Goal: Transaction & Acquisition: Purchase product/service

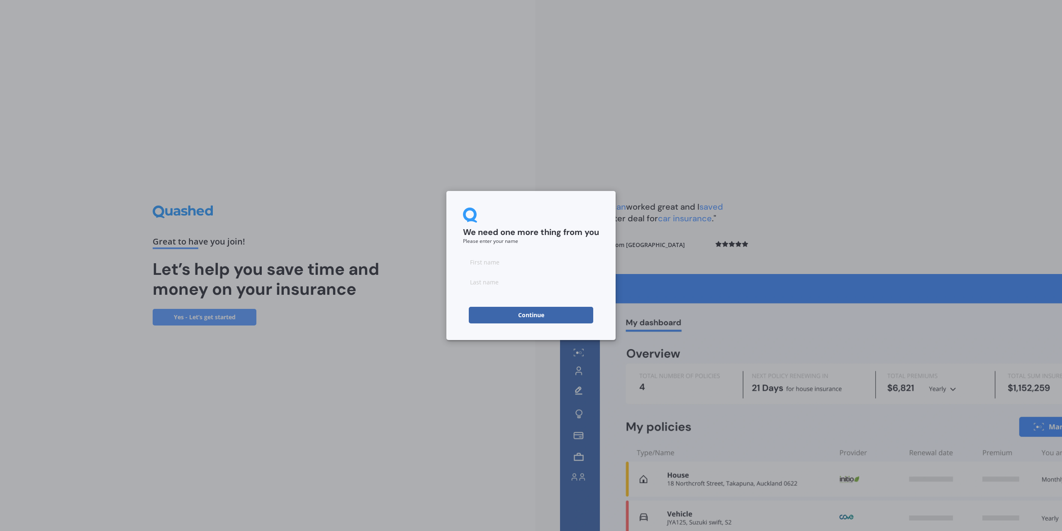
click at [524, 263] on input at bounding box center [531, 261] width 136 height 17
type input "P"
type input "No"
click at [520, 278] on input at bounding box center [531, 281] width 136 height 17
type input "Thanks"
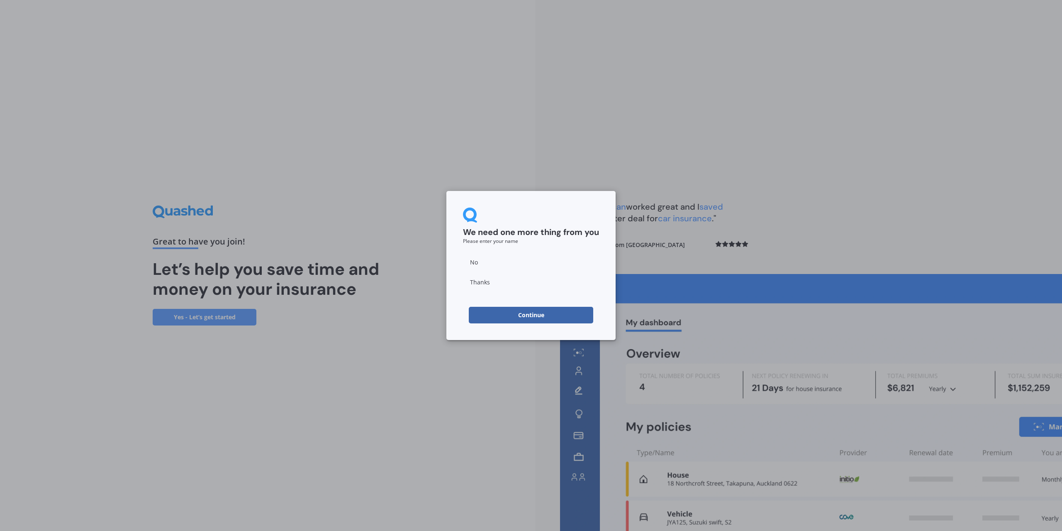
click at [524, 314] on button "Continue" at bounding box center [531, 315] width 124 height 17
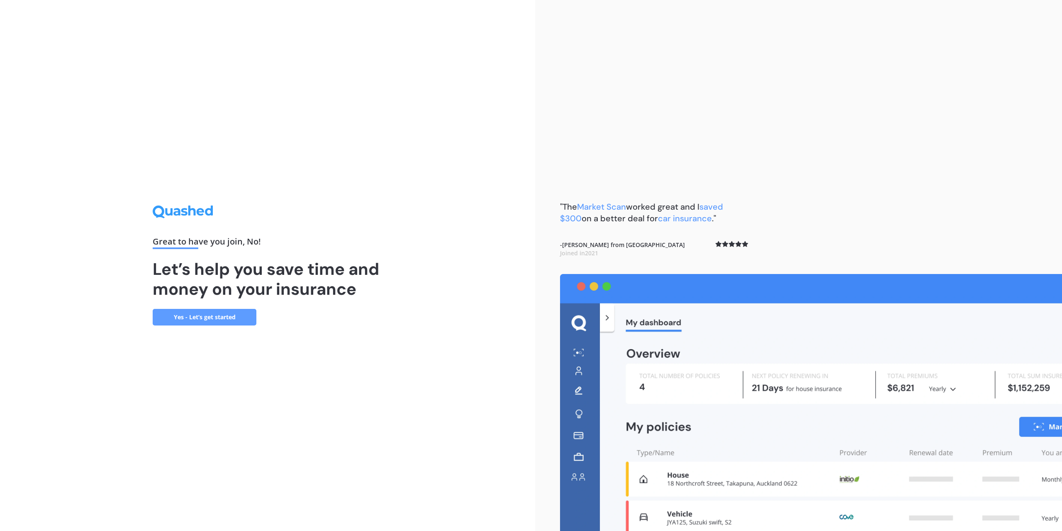
click at [193, 318] on link "Yes - Let’s get started" at bounding box center [205, 317] width 104 height 17
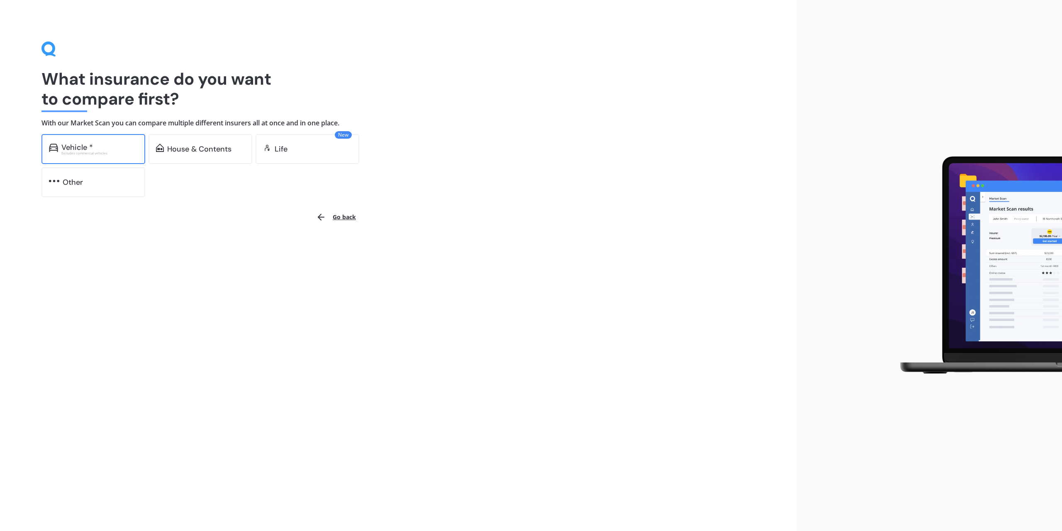
click at [100, 146] on div "Vehicle *" at bounding box center [99, 147] width 76 height 8
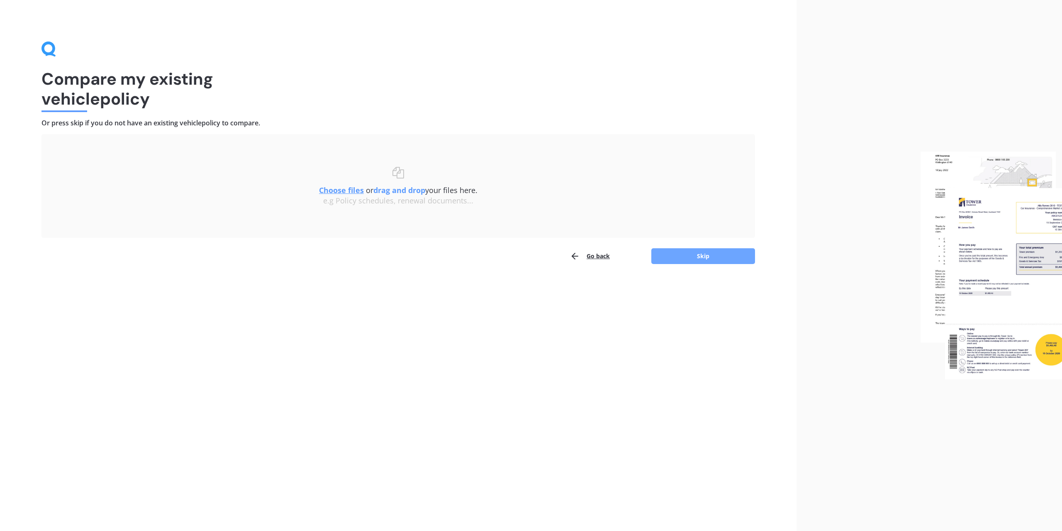
click at [672, 252] on button "Skip" at bounding box center [703, 256] width 104 height 16
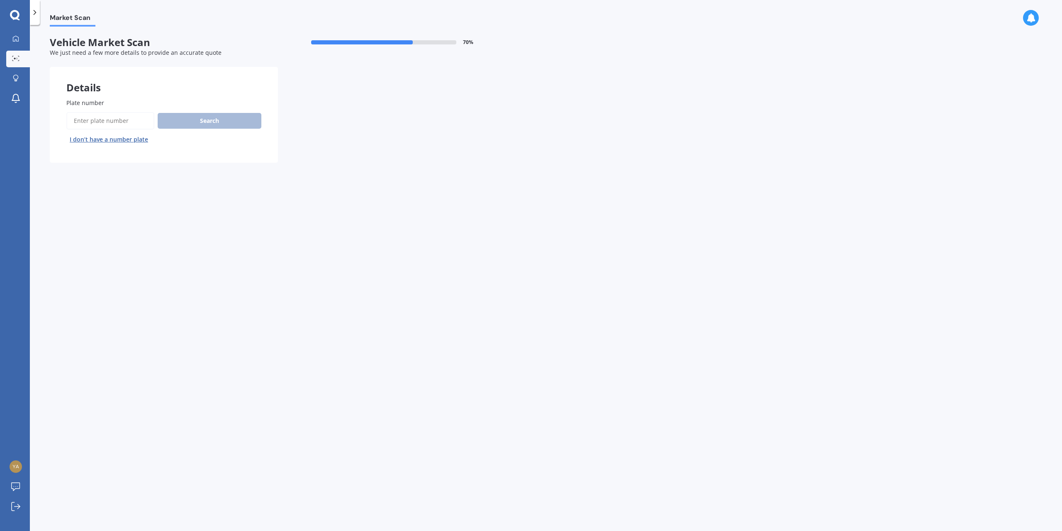
click at [100, 121] on input "Plate number" at bounding box center [110, 120] width 88 height 17
type input "hfc725"
click at [207, 132] on div "Search I don’t have a number plate" at bounding box center [163, 129] width 195 height 34
click at [208, 124] on button "Search" at bounding box center [210, 121] width 104 height 16
select select "SUBARU"
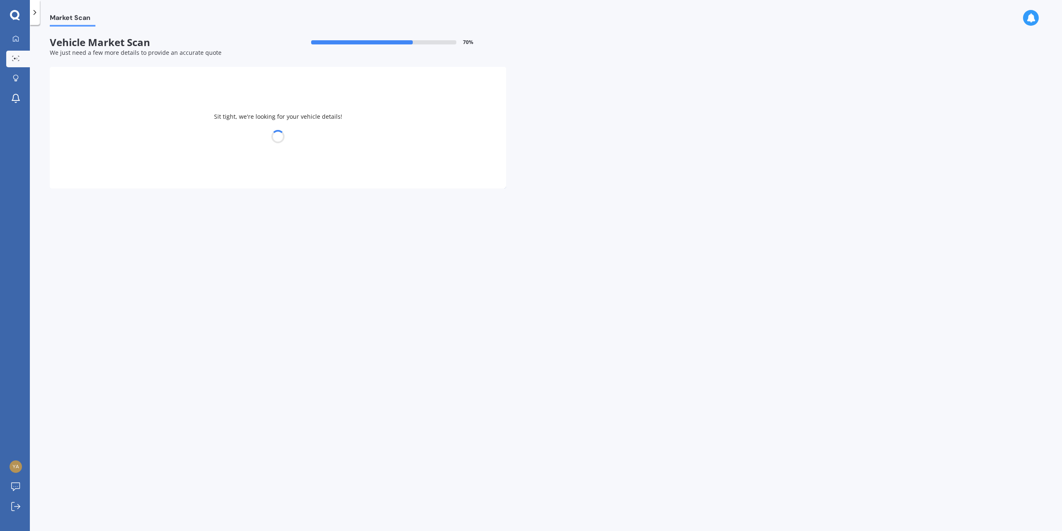
select select "LEGACY"
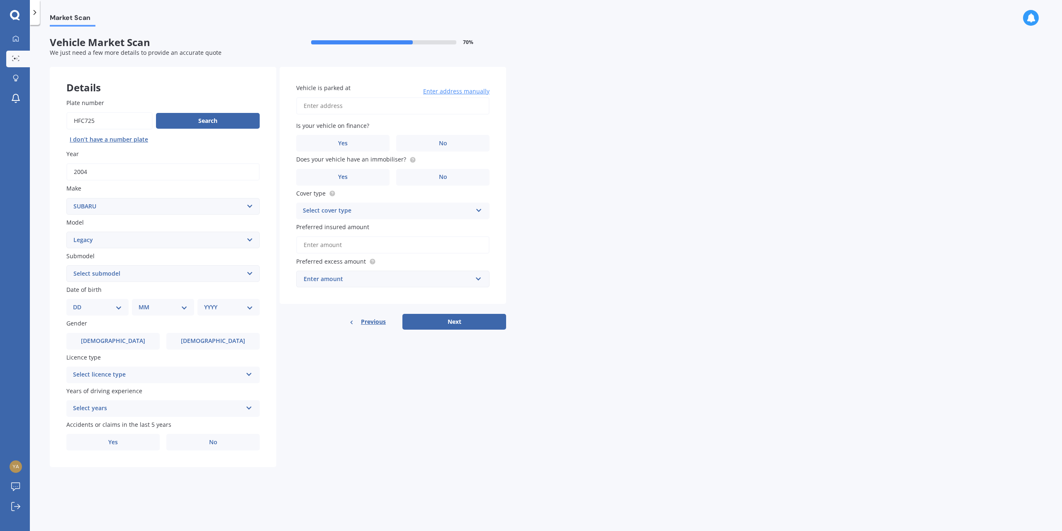
click at [150, 278] on select "Select submodel (All other non turbo) (All other turbo) 2.0i 2.0R 2.5i 2.5i Lux…" at bounding box center [162, 273] width 193 height 17
select select "2.5I"
click at [66, 266] on select "Select submodel (All other non turbo) (All other turbo) 2.0i 2.0R 2.5i 2.5i Lux…" at bounding box center [162, 273] width 193 height 17
click at [117, 308] on select "DD 01 02 03 04 05 06 07 08 09 10 11 12 13 14 15 16 17 18 19 20 21 22 23 24 25 2…" at bounding box center [97, 306] width 49 height 9
select select "15"
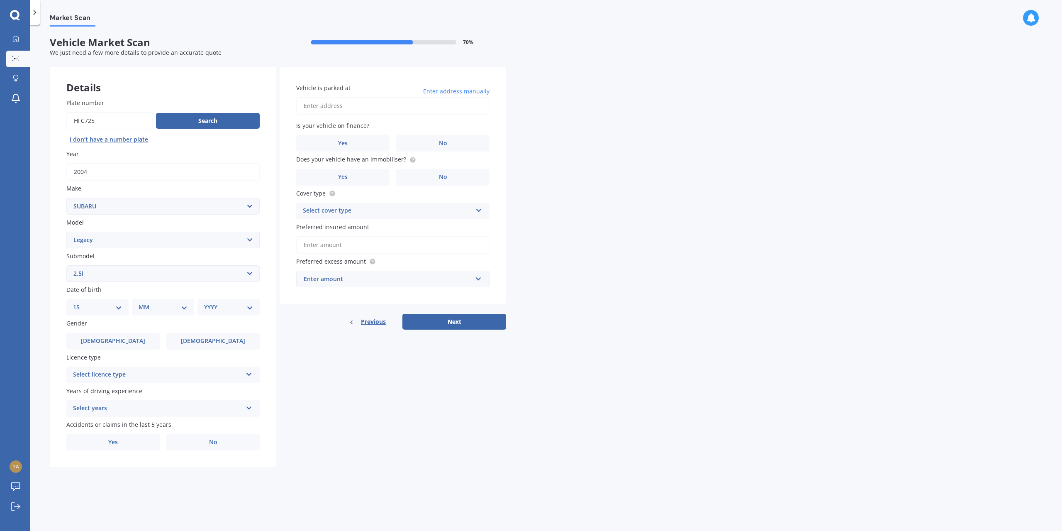
click at [80, 303] on select "DD 01 02 03 04 05 06 07 08 09 10 11 12 13 14 15 16 17 18 19 20 21 22 23 24 25 2…" at bounding box center [97, 306] width 49 height 9
click at [161, 312] on div "MM 01 02 03 04 05 06 07 08 09 10 11 12" at bounding box center [164, 307] width 59 height 17
click at [166, 309] on select "MM 01 02 03 04 05 06 07 08 09 10 11 12" at bounding box center [165, 306] width 46 height 9
select select "04"
click at [142, 303] on select "MM 01 02 03 04 05 06 07 08 09 10 11 12" at bounding box center [165, 306] width 46 height 9
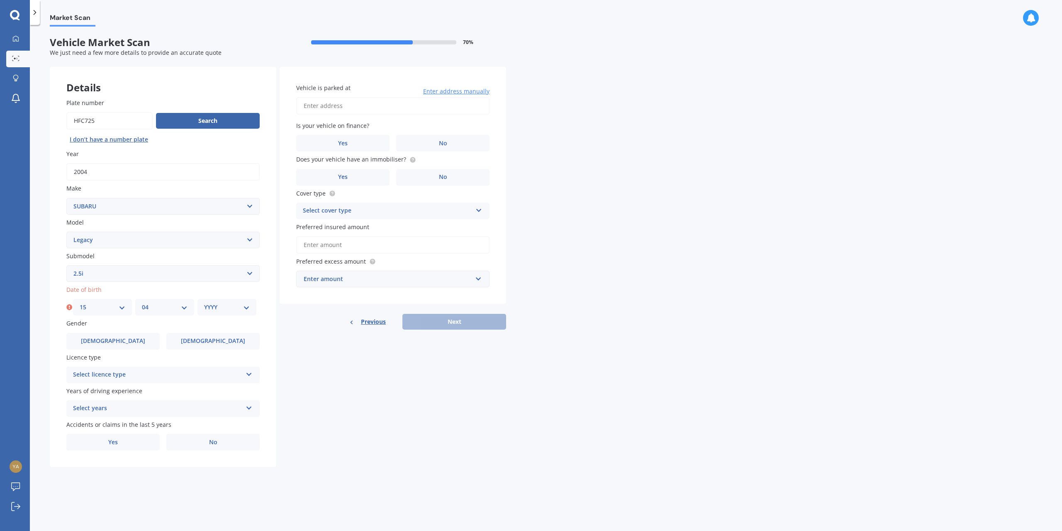
click at [231, 308] on select "YYYY 2025 2024 2023 2022 2021 2020 2019 2018 2017 2016 2015 2014 2013 2012 2011…" at bounding box center [227, 306] width 46 height 9
select select "1990"
click at [204, 303] on select "YYYY 2025 2024 2023 2022 2021 2020 2019 2018 2017 2016 2015 2014 2013 2012 2011…" at bounding box center [227, 306] width 46 height 9
click at [142, 339] on label "[DEMOGRAPHIC_DATA]" at bounding box center [112, 341] width 93 height 17
click at [0, 0] on input "[DEMOGRAPHIC_DATA]" at bounding box center [0, 0] width 0 height 0
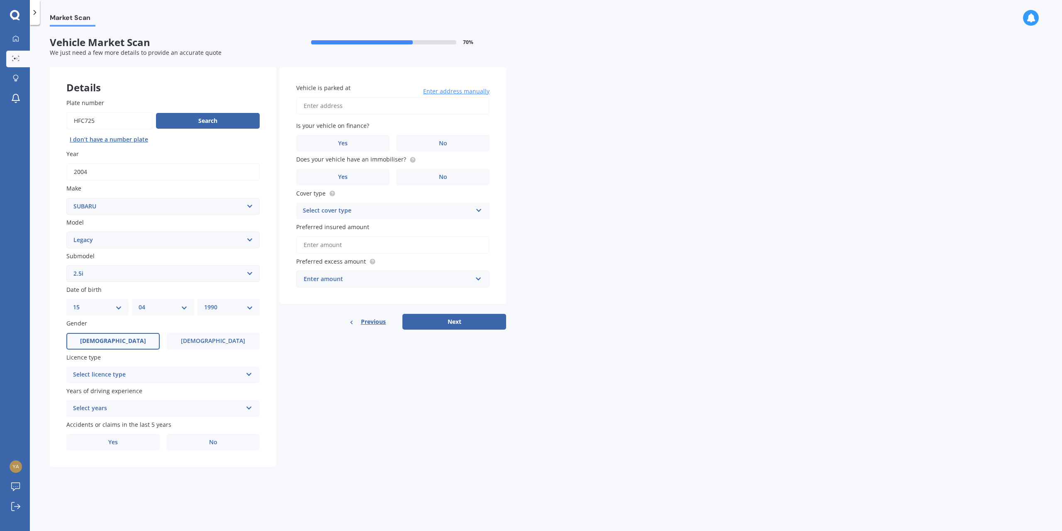
click at [155, 371] on div "Select licence type" at bounding box center [157, 375] width 169 height 10
click at [123, 393] on div "NZ Full" at bounding box center [163, 390] width 192 height 15
click at [121, 405] on div "Select years" at bounding box center [157, 408] width 169 height 10
click at [122, 429] on div "5 or more years" at bounding box center [163, 424] width 192 height 15
click at [231, 444] on label "No" at bounding box center [212, 442] width 93 height 17
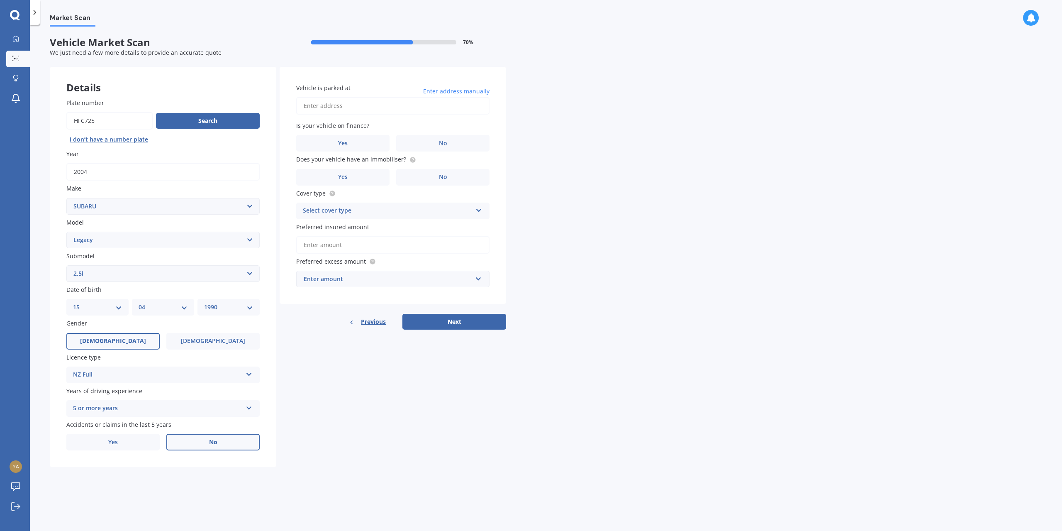
click at [0, 0] on input "No" at bounding box center [0, 0] width 0 height 0
click at [417, 106] on input "Vehicle is parked at" at bounding box center [392, 105] width 193 height 17
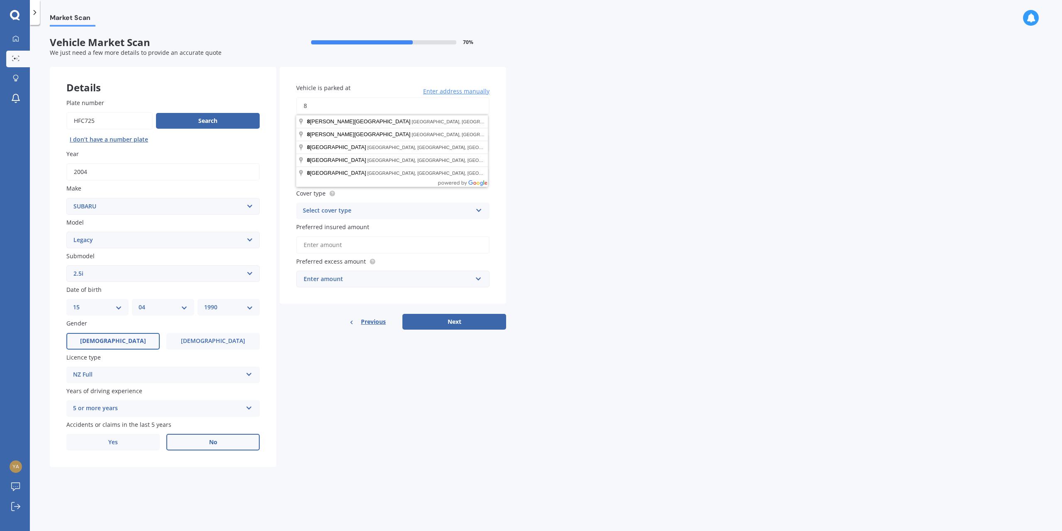
type input "8"
type input "[STREET_ADDRESS]"
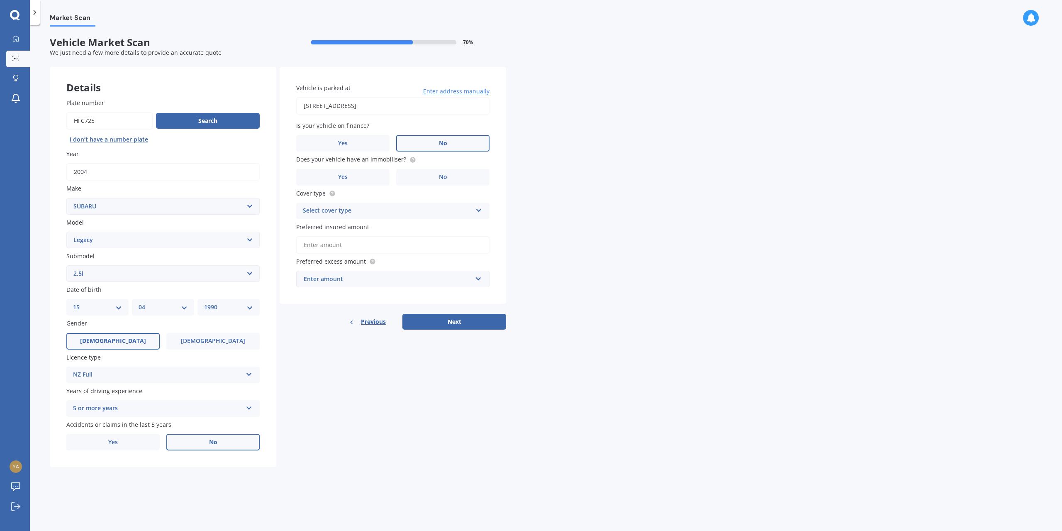
click at [437, 140] on label "No" at bounding box center [442, 143] width 93 height 17
click at [0, 0] on input "No" at bounding box center [0, 0] width 0 height 0
click at [355, 169] on label "Yes" at bounding box center [342, 177] width 93 height 17
click at [0, 0] on input "Yes" at bounding box center [0, 0] width 0 height 0
click at [378, 209] on div "Select cover type" at bounding box center [387, 211] width 169 height 10
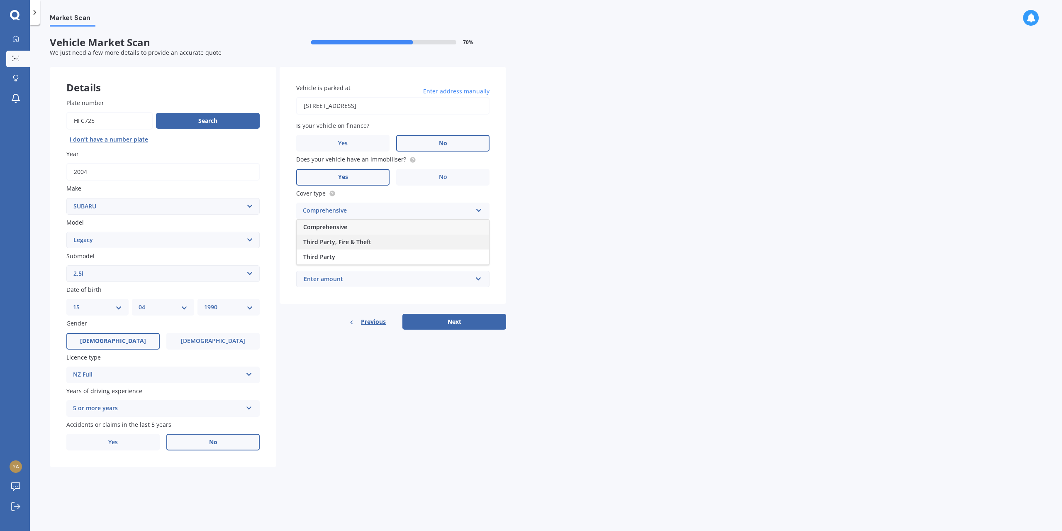
click at [377, 243] on div "Third Party, Fire & Theft" at bounding box center [393, 241] width 192 height 15
click at [377, 243] on input "Preferred insured amount" at bounding box center [392, 244] width 193 height 17
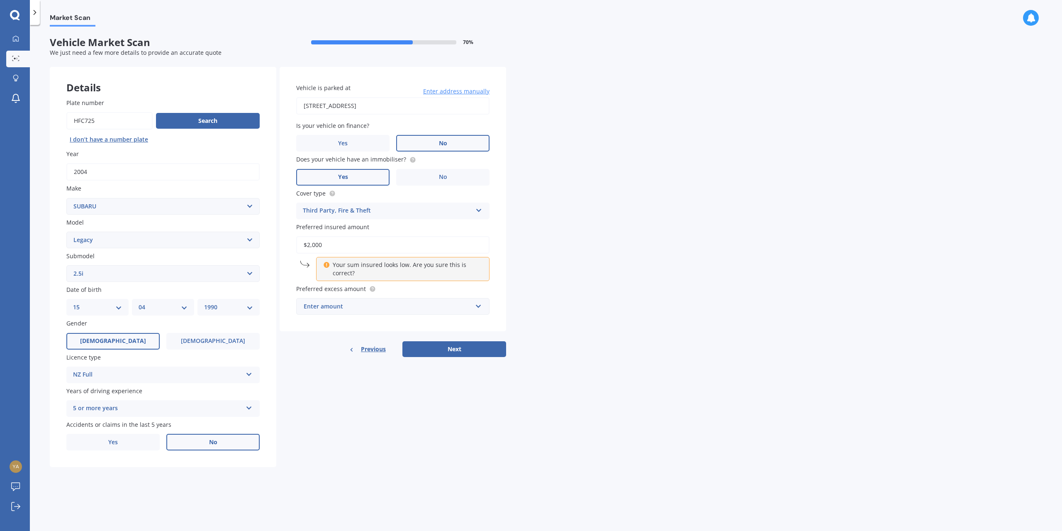
click at [633, 281] on div "Market Scan Vehicle Market Scan 70 % We just need a few more details to provide…" at bounding box center [546, 280] width 1032 height 506
click at [349, 307] on div "Enter amount" at bounding box center [388, 306] width 168 height 9
click at [314, 416] on span "$2,000" at bounding box center [312, 414] width 18 height 8
click at [345, 251] on input "$2,000" at bounding box center [392, 244] width 193 height 17
click at [309, 246] on input "$2,000" at bounding box center [392, 244] width 193 height 17
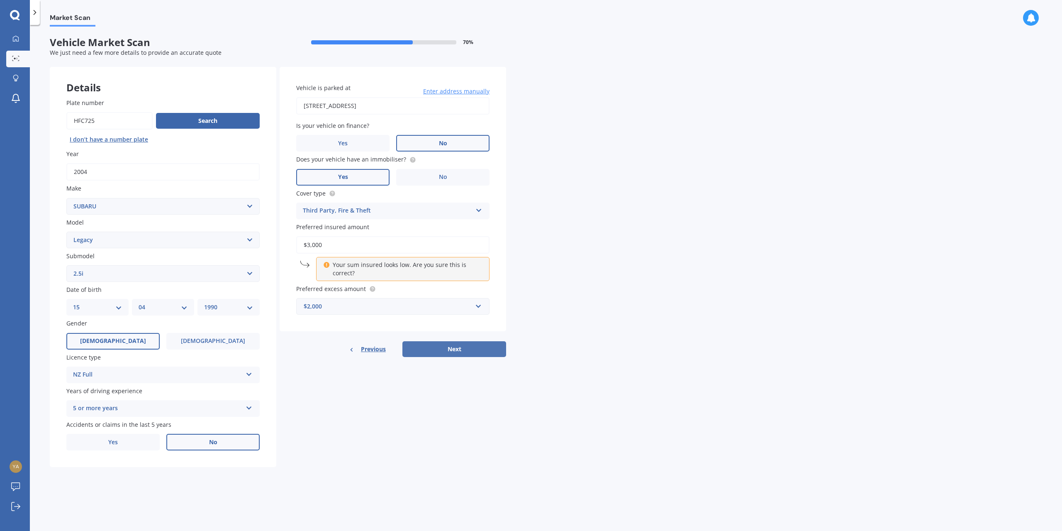
type input "$3,000"
click at [445, 348] on button "Next" at bounding box center [454, 349] width 104 height 16
select select "15"
select select "04"
select select "1990"
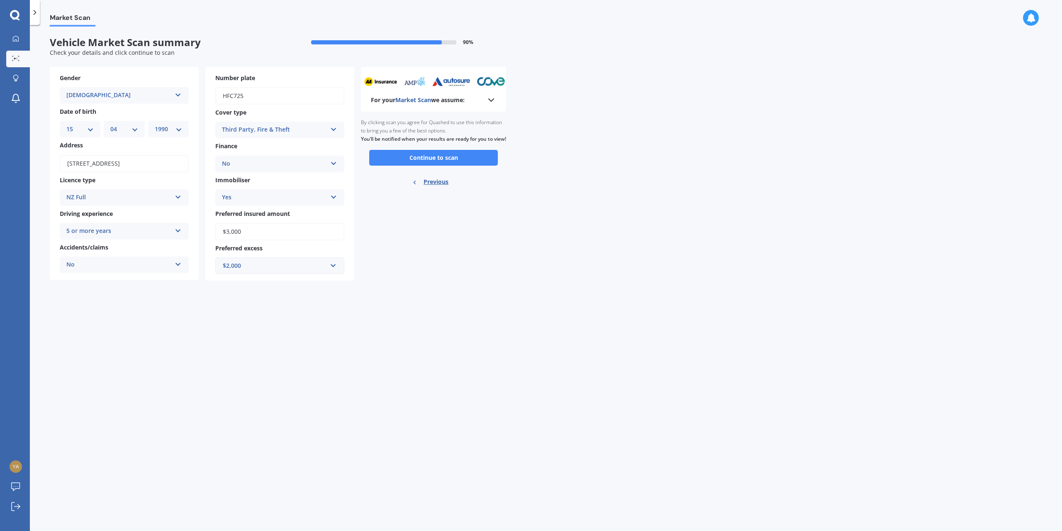
click at [460, 174] on div "Ready to go By clicking scan you agree for Quashed to use this information to b…" at bounding box center [433, 153] width 145 height 83
click at [469, 166] on button "Continue to scan" at bounding box center [433, 158] width 129 height 16
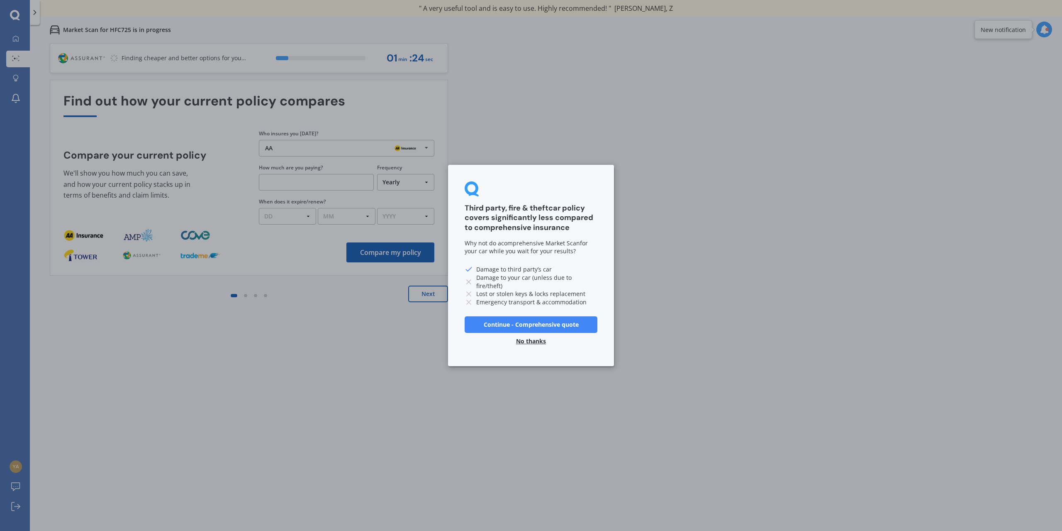
click at [533, 341] on button "No thanks" at bounding box center [531, 341] width 40 height 17
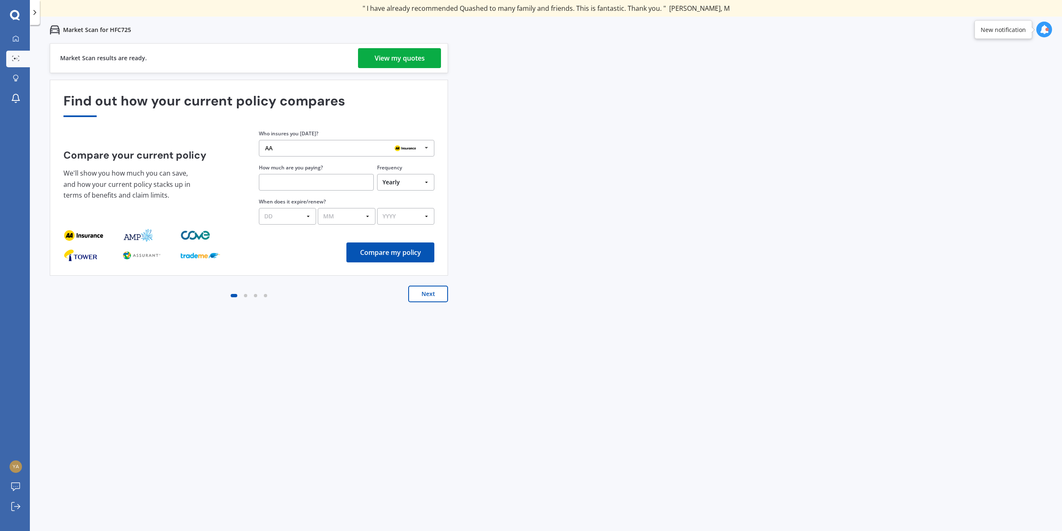
click at [419, 62] on div "View my quotes" at bounding box center [400, 58] width 50 height 20
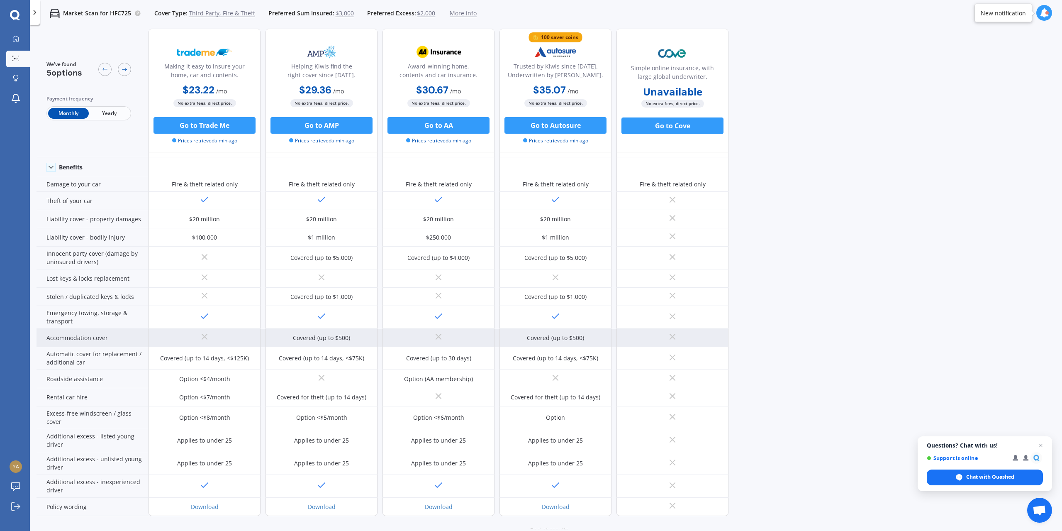
scroll to position [51, 0]
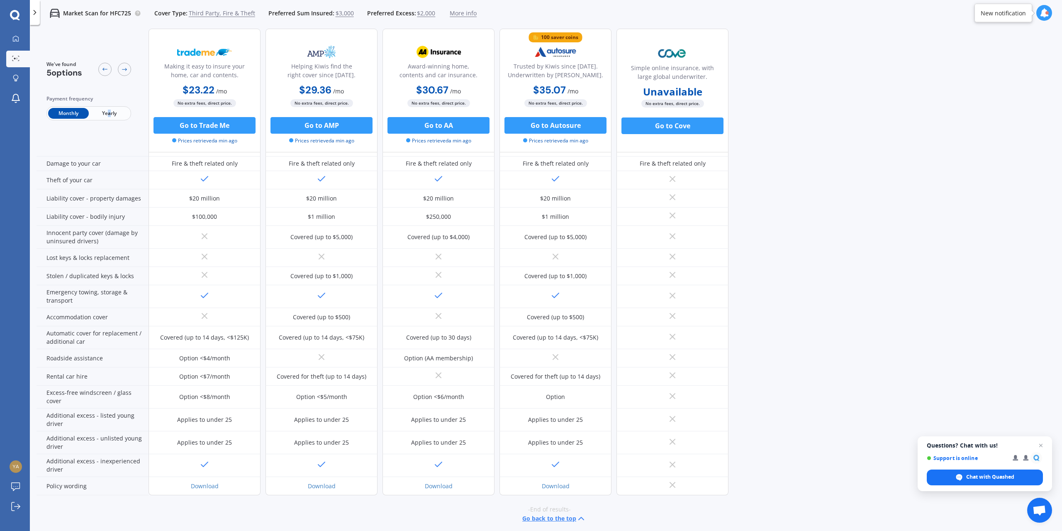
drag, startPoint x: 210, startPoint y: 123, endPoint x: 109, endPoint y: 110, distance: 101.7
click at [109, 110] on span "Yearly" at bounding box center [109, 113] width 41 height 11
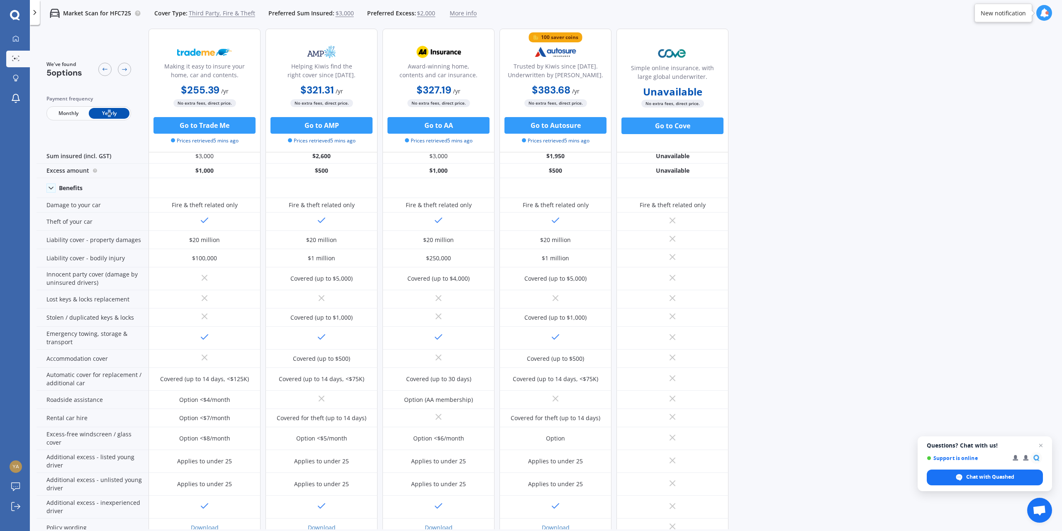
scroll to position [11, 0]
click at [240, 132] on button "Go to Trade Me" at bounding box center [204, 125] width 102 height 17
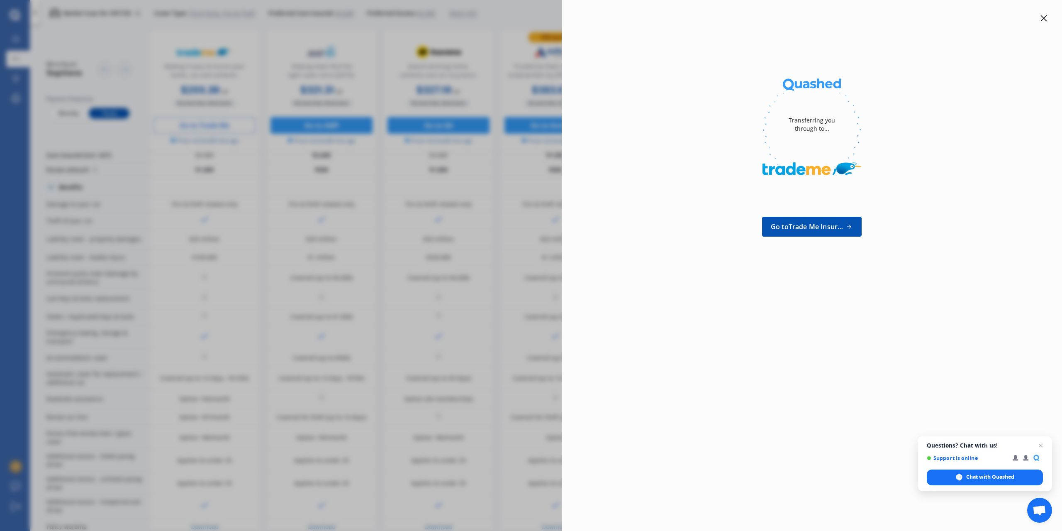
click at [520, 175] on div "Transferring you through to... Go to Trade Me Insurance" at bounding box center [531, 265] width 1062 height 531
click at [1044, 17] on icon at bounding box center [1043, 18] width 7 height 7
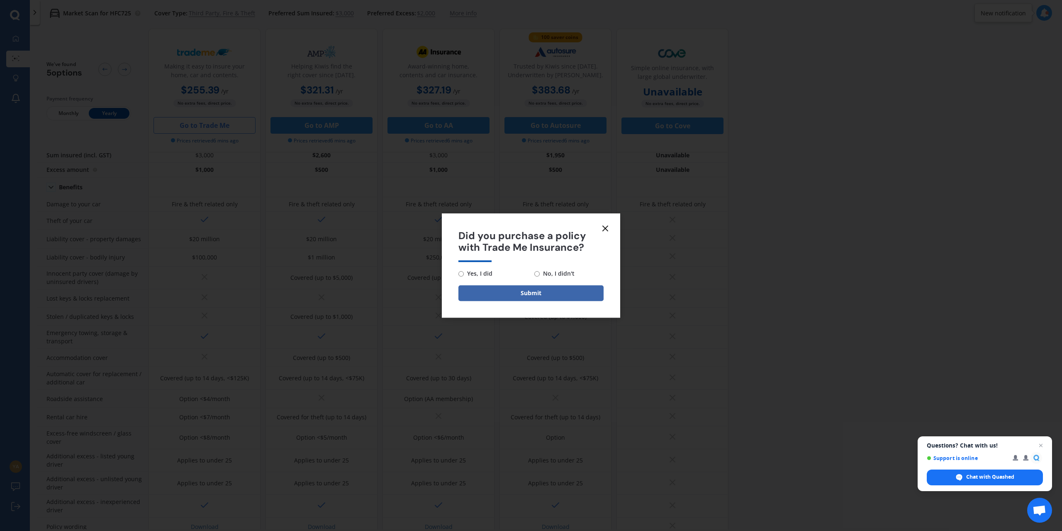
click at [606, 227] on line at bounding box center [605, 228] width 5 height 5
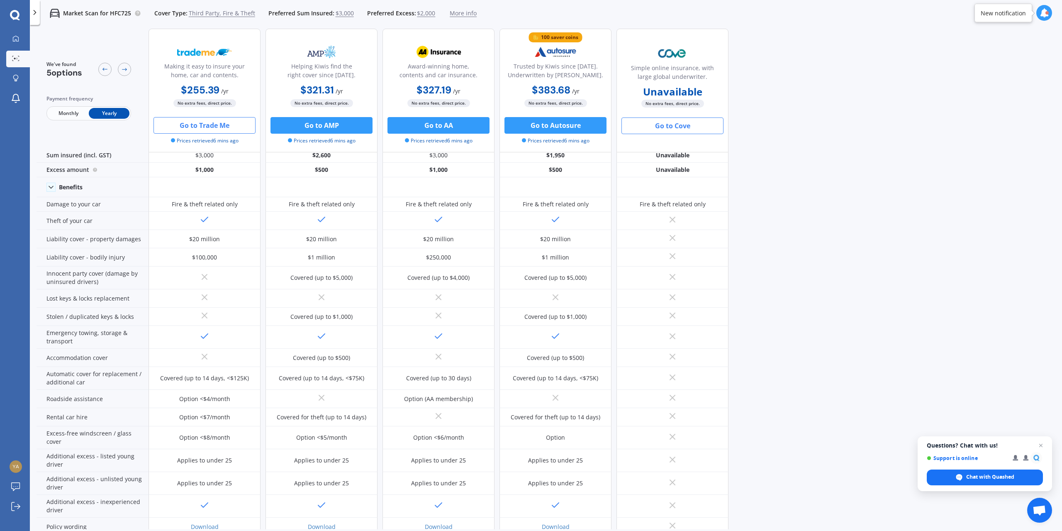
click at [675, 122] on button "Go to Cove" at bounding box center [672, 125] width 102 height 17
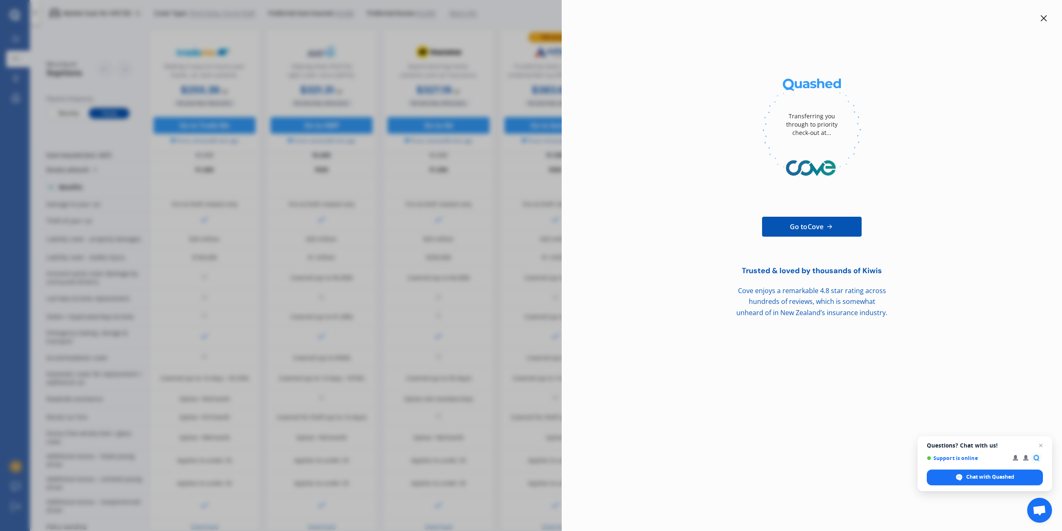
click at [1040, 20] on div at bounding box center [1044, 18] width 10 height 10
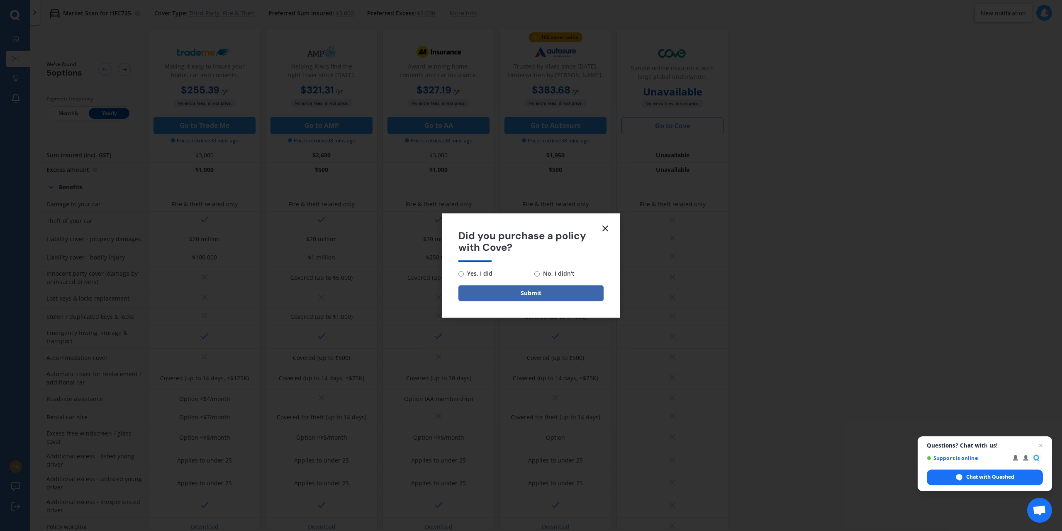
click at [605, 227] on icon at bounding box center [605, 228] width 10 height 10
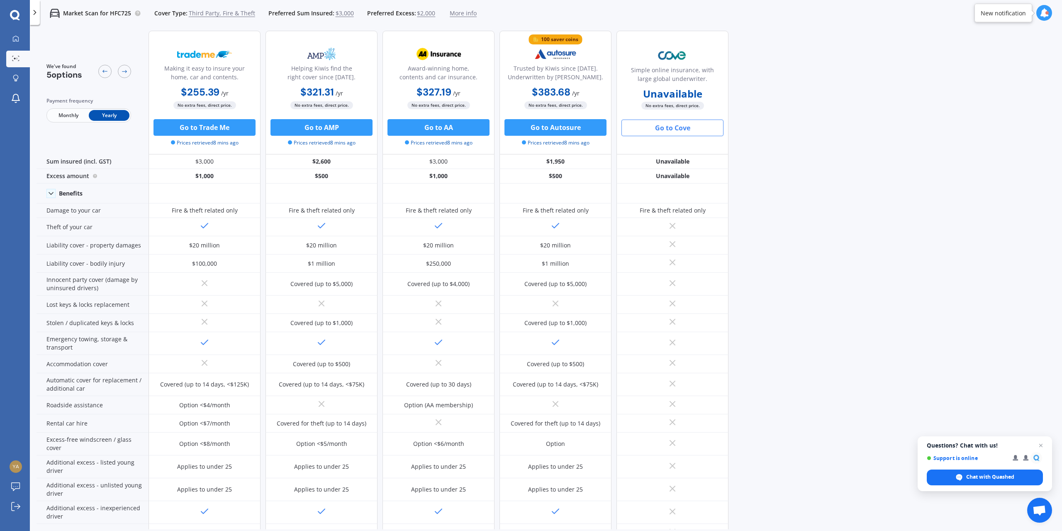
scroll to position [0, 0]
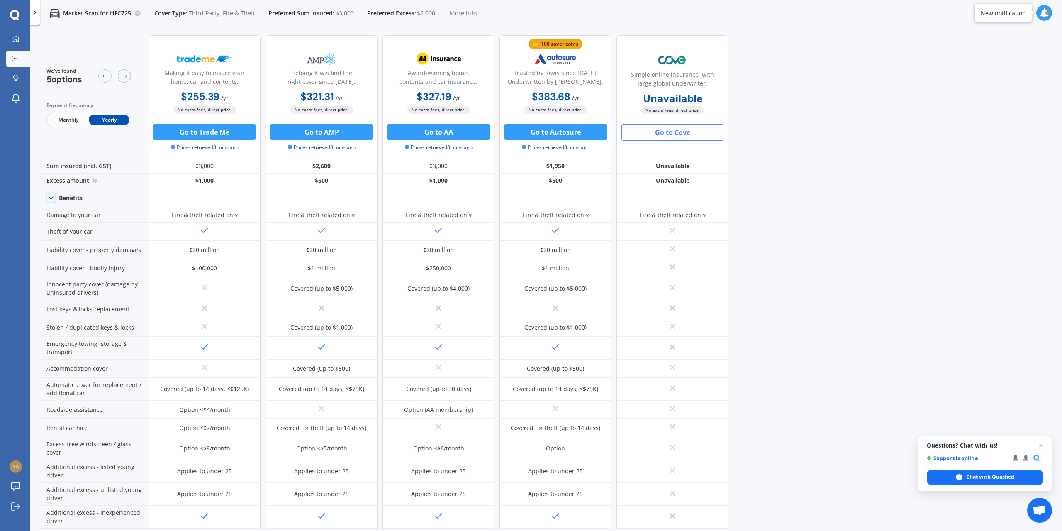
click at [957, 109] on div "We've found 5 options Payment frequency Monthly Yearly Making it easy to insure…" at bounding box center [550, 279] width 1026 height 500
